Goal: Use online tool/utility: Utilize a website feature to perform a specific function

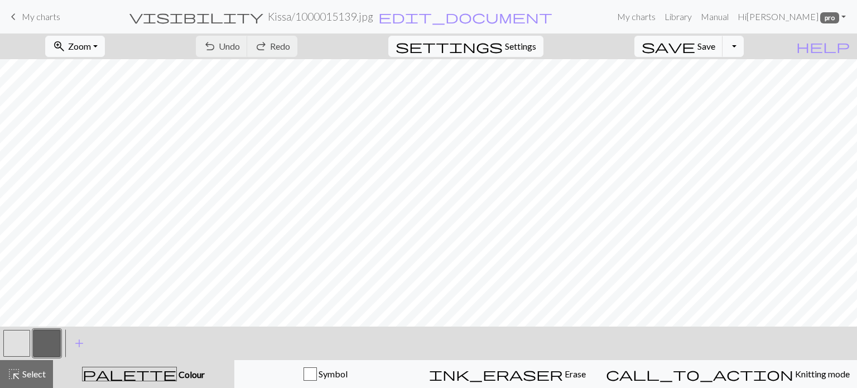
drag, startPoint x: 12, startPoint y: 342, endPoint x: 52, endPoint y: 320, distance: 45.7
click at [18, 339] on button "button" at bounding box center [16, 343] width 27 height 27
click at [27, 339] on button "button" at bounding box center [16, 343] width 27 height 27
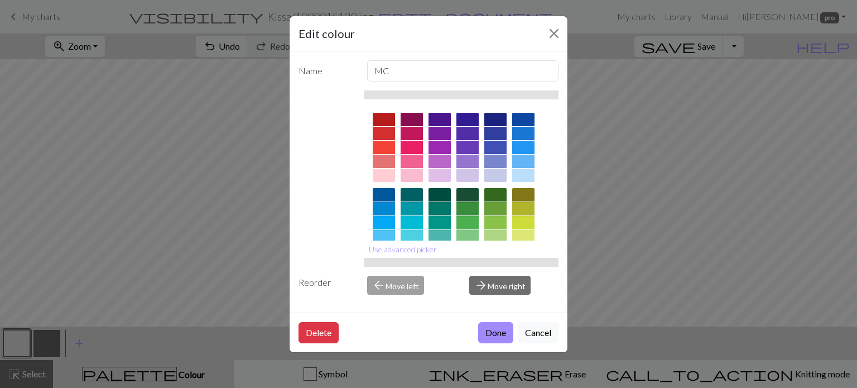
click at [493, 329] on button "Done" at bounding box center [495, 332] width 35 height 21
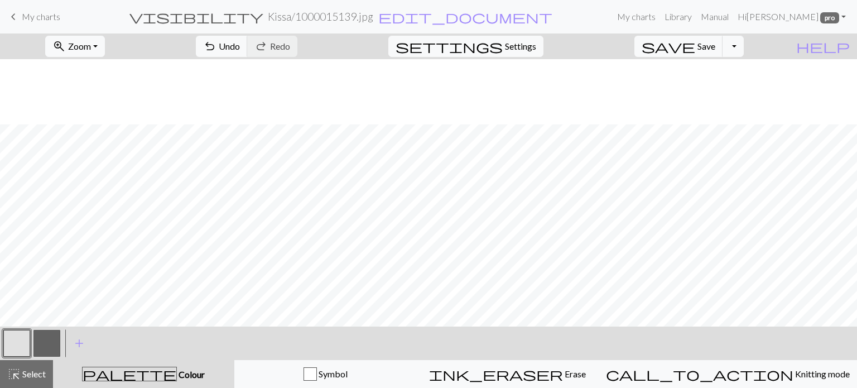
scroll to position [70, 0]
drag, startPoint x: 38, startPoint y: 348, endPoint x: 123, endPoint y: 323, distance: 88.5
click at [42, 345] on button "button" at bounding box center [46, 343] width 27 height 27
click at [240, 46] on span "Undo" at bounding box center [229, 46] width 21 height 11
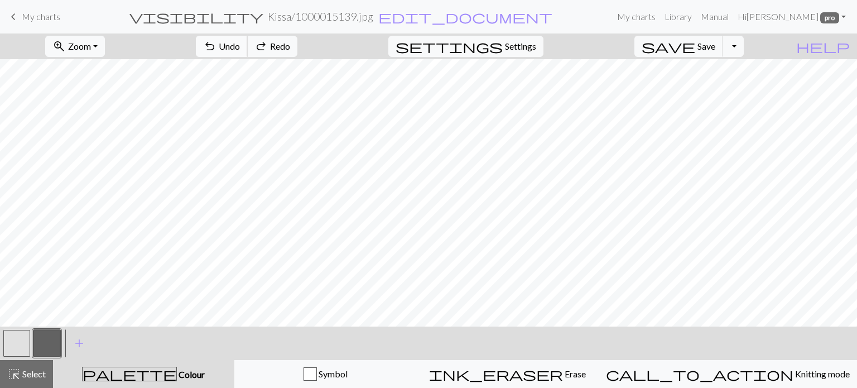
click at [240, 46] on span "Undo" at bounding box center [229, 46] width 21 height 11
click at [13, 344] on button "button" at bounding box center [16, 343] width 27 height 27
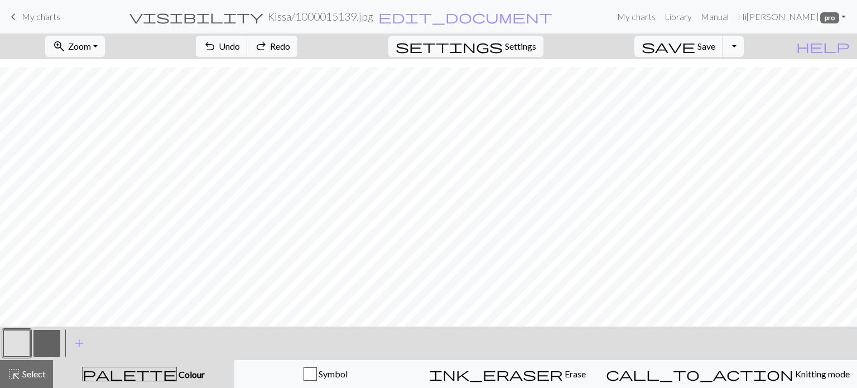
click at [13, 345] on button "button" at bounding box center [16, 343] width 27 height 27
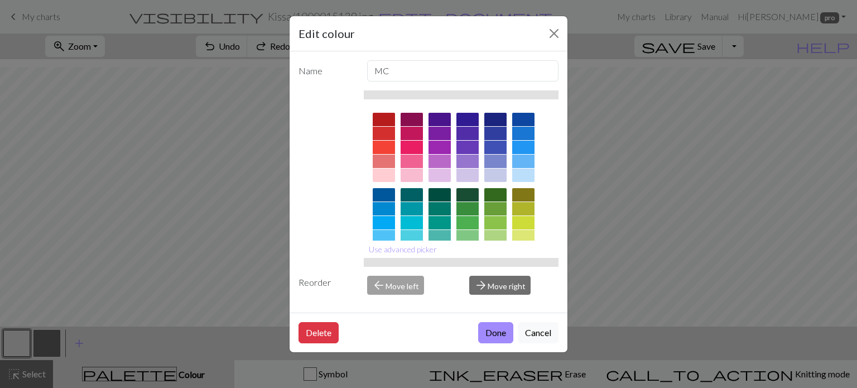
click at [489, 336] on button "Done" at bounding box center [495, 332] width 35 height 21
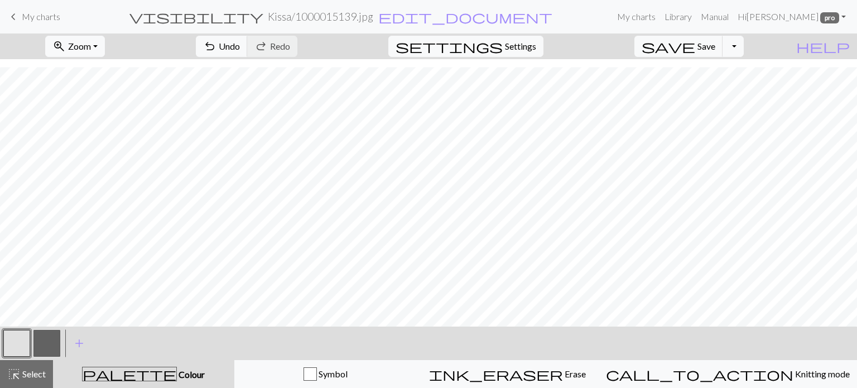
scroll to position [0, 0]
click at [54, 341] on button "button" at bounding box center [46, 343] width 27 height 27
click at [240, 47] on span "Undo" at bounding box center [229, 46] width 21 height 11
click at [240, 46] on span "Undo" at bounding box center [229, 46] width 21 height 11
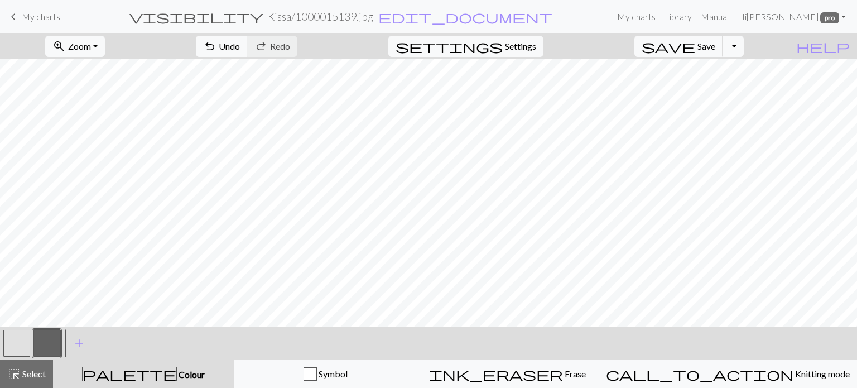
click at [15, 339] on button "button" at bounding box center [16, 343] width 27 height 27
click at [62, 340] on div "< > add Add a colour" at bounding box center [428, 342] width 857 height 33
drag, startPoint x: 42, startPoint y: 348, endPoint x: 126, endPoint y: 324, distance: 87.6
click at [43, 347] on button "button" at bounding box center [46, 343] width 27 height 27
click at [240, 44] on span "Undo" at bounding box center [229, 46] width 21 height 11
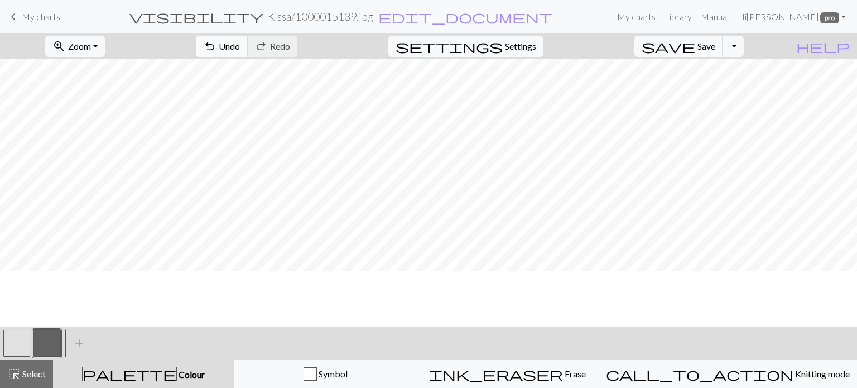
scroll to position [0, 0]
drag, startPoint x: 16, startPoint y: 344, endPoint x: 58, endPoint y: 324, distance: 46.7
click at [20, 342] on button "button" at bounding box center [16, 343] width 27 height 27
drag, startPoint x: 49, startPoint y: 337, endPoint x: 80, endPoint y: 325, distance: 33.1
click at [51, 336] on button "button" at bounding box center [46, 343] width 27 height 27
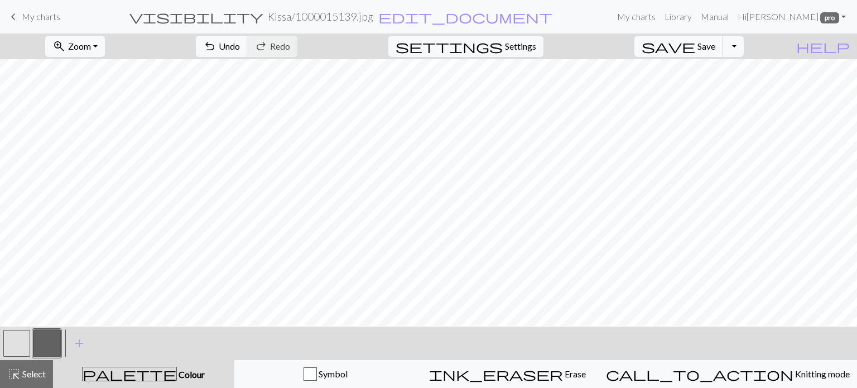
scroll to position [14, 0]
click at [715, 44] on span "Save" at bounding box center [707, 46] width 18 height 11
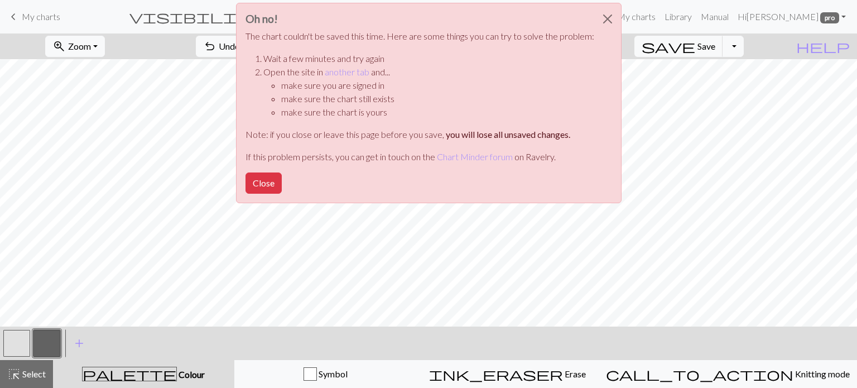
drag, startPoint x: 261, startPoint y: 190, endPoint x: 590, endPoint y: 27, distance: 367.1
click at [265, 188] on button "Close" at bounding box center [264, 182] width 36 height 21
